Goal: Use online tool/utility: Use online tool/utility

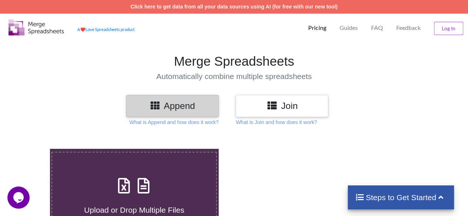
click at [264, 105] on h3 "Join" at bounding box center [281, 106] width 81 height 11
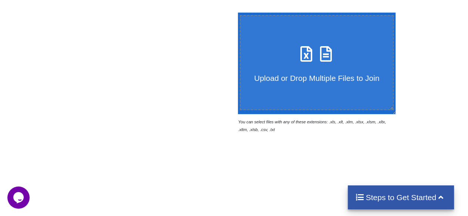
scroll to position [132, 0]
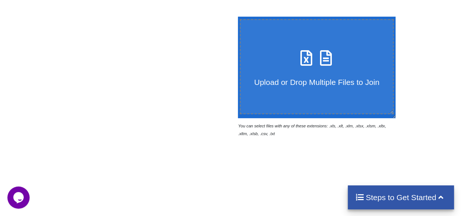
click at [323, 57] on icon at bounding box center [325, 55] width 18 height 16
click at [236, 17] on input "Upload or Drop Multiple Files to Join" at bounding box center [236, 17] width 0 height 0
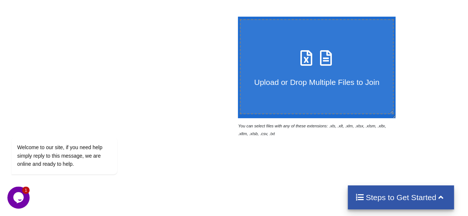
type input "C:\fakepath\012025_29AALFK2238B1ZH_GSTR2B_24032025.xlsx"
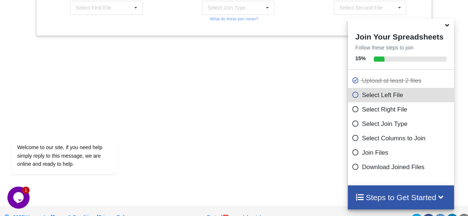
scroll to position [248, 0]
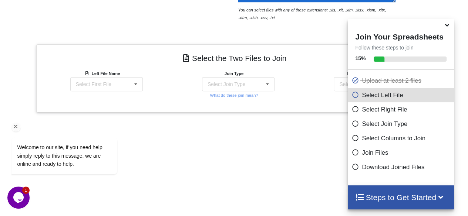
click at [131, 83] on div "Welcome to our site, if you need help simply reply to this message, we are onli…" at bounding box center [73, 125] width 133 height 112
click at [140, 88] on icon at bounding box center [135, 85] width 11 height 14
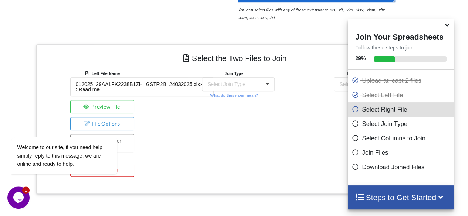
click at [284, 134] on div "Add More Files to Select For Join You can select files with any of these extens…" at bounding box center [234, 117] width 468 height 464
click at [264, 82] on icon at bounding box center [267, 85] width 11 height 14
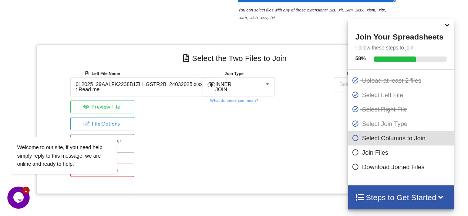
click at [301, 124] on div "Right File Name Select Second File 012025_29AALFK2238B1ZH_GSTR2B_24032025.xlsx …" at bounding box center [366, 124] width 132 height 111
click at [336, 84] on div "Select Second File 012025_29AALFK2238B1ZH_GSTR2B_24032025.xlsx : Read me 022025…" at bounding box center [369, 84] width 72 height 14
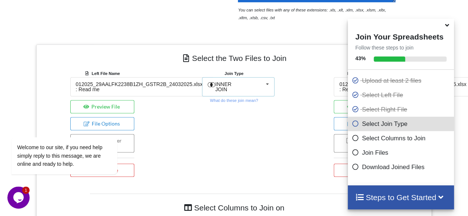
click at [265, 86] on icon at bounding box center [267, 85] width 11 height 14
